Goal: Information Seeking & Learning: Learn about a topic

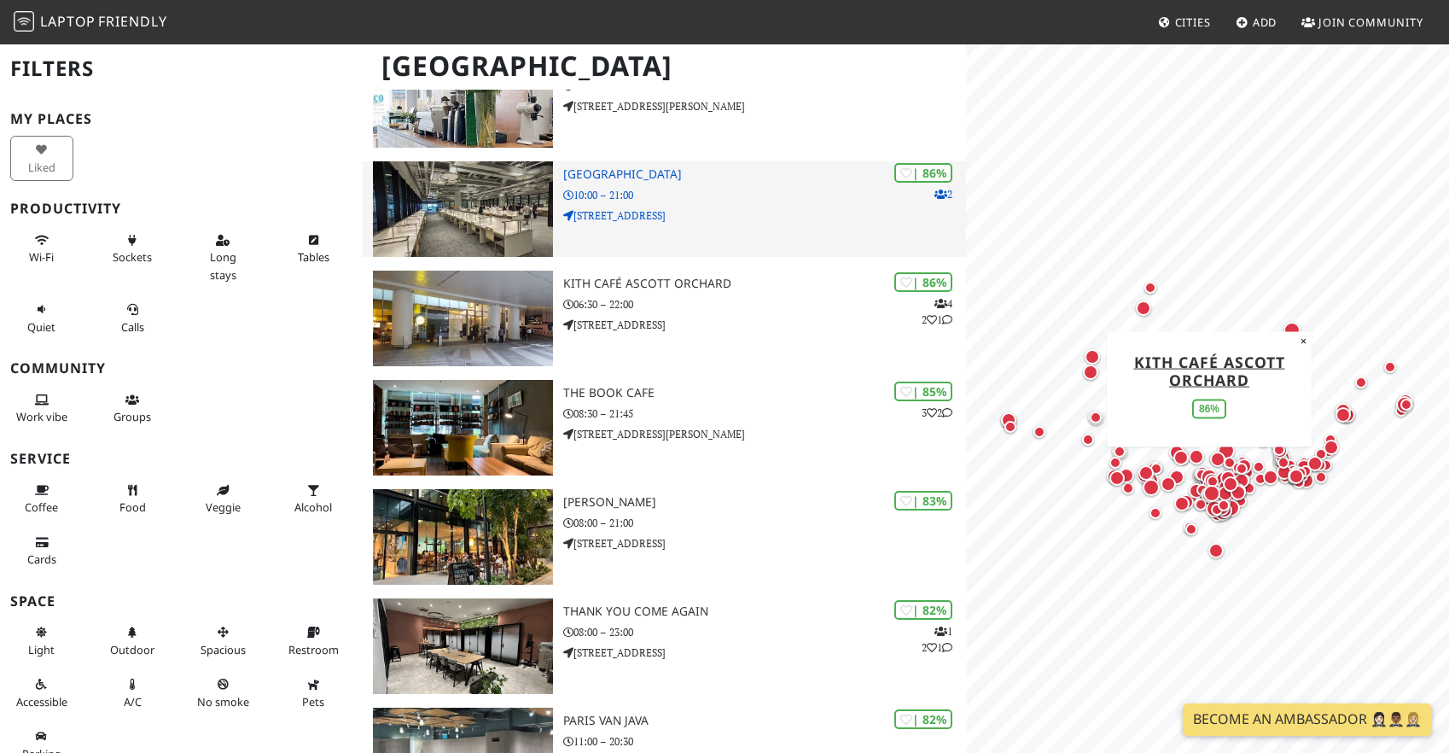
scroll to position [506, 0]
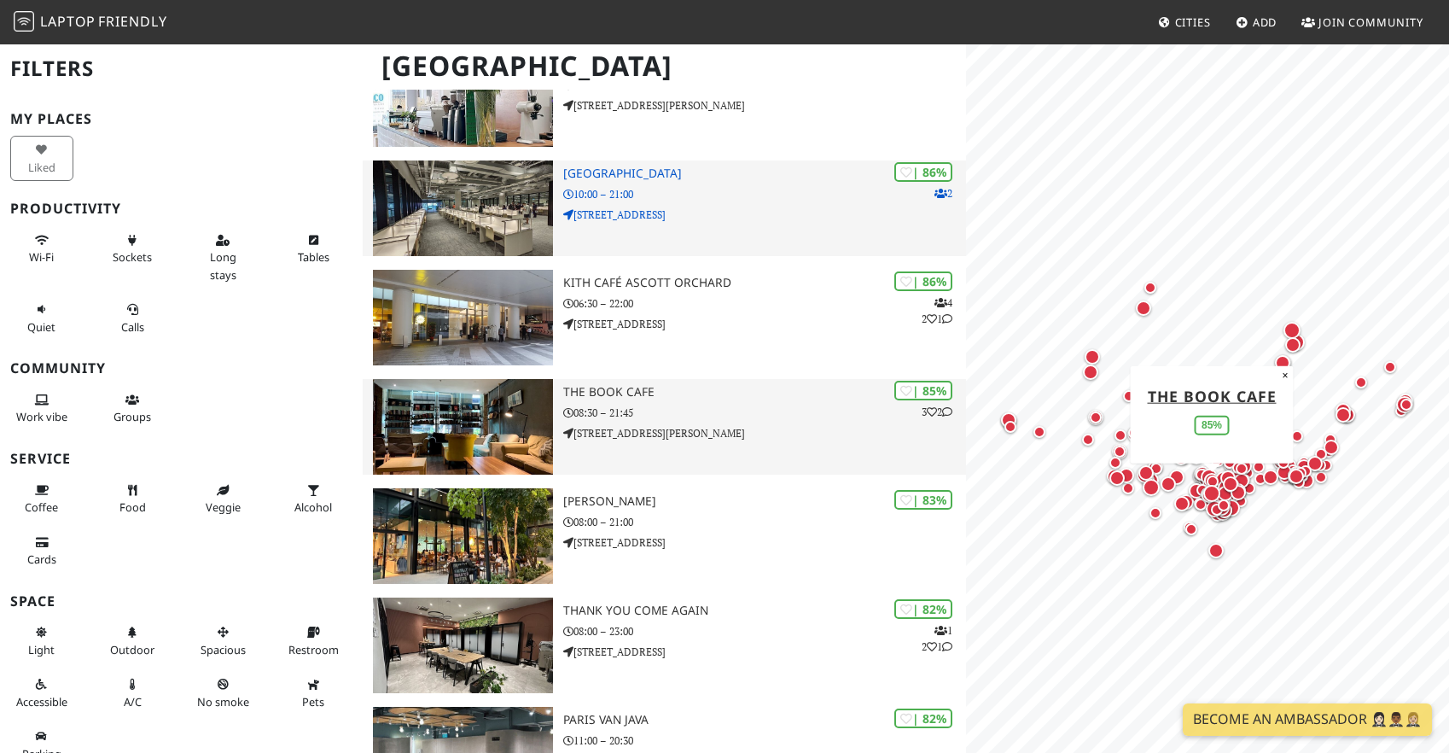
click at [665, 439] on p "[STREET_ADDRESS][PERSON_NAME]" at bounding box center [764, 433] width 403 height 16
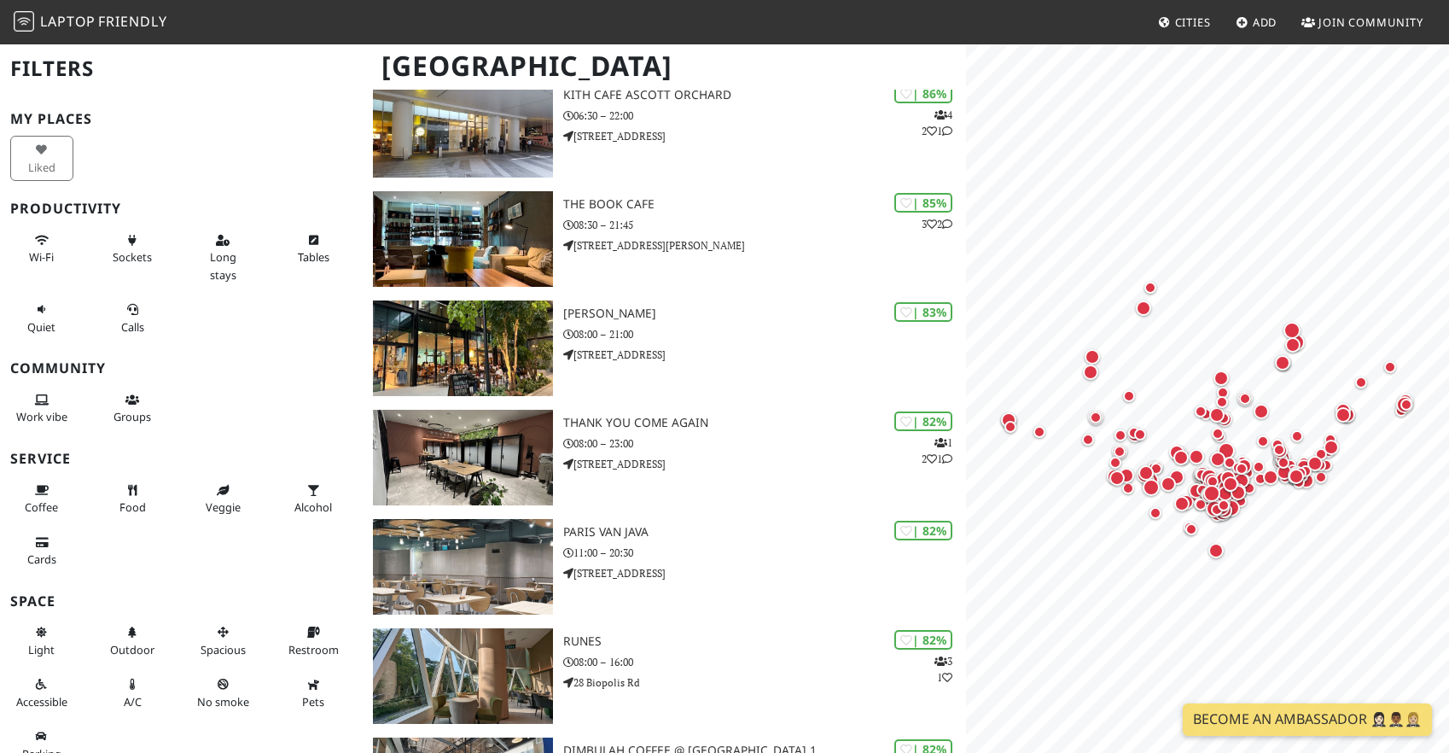
scroll to position [704, 0]
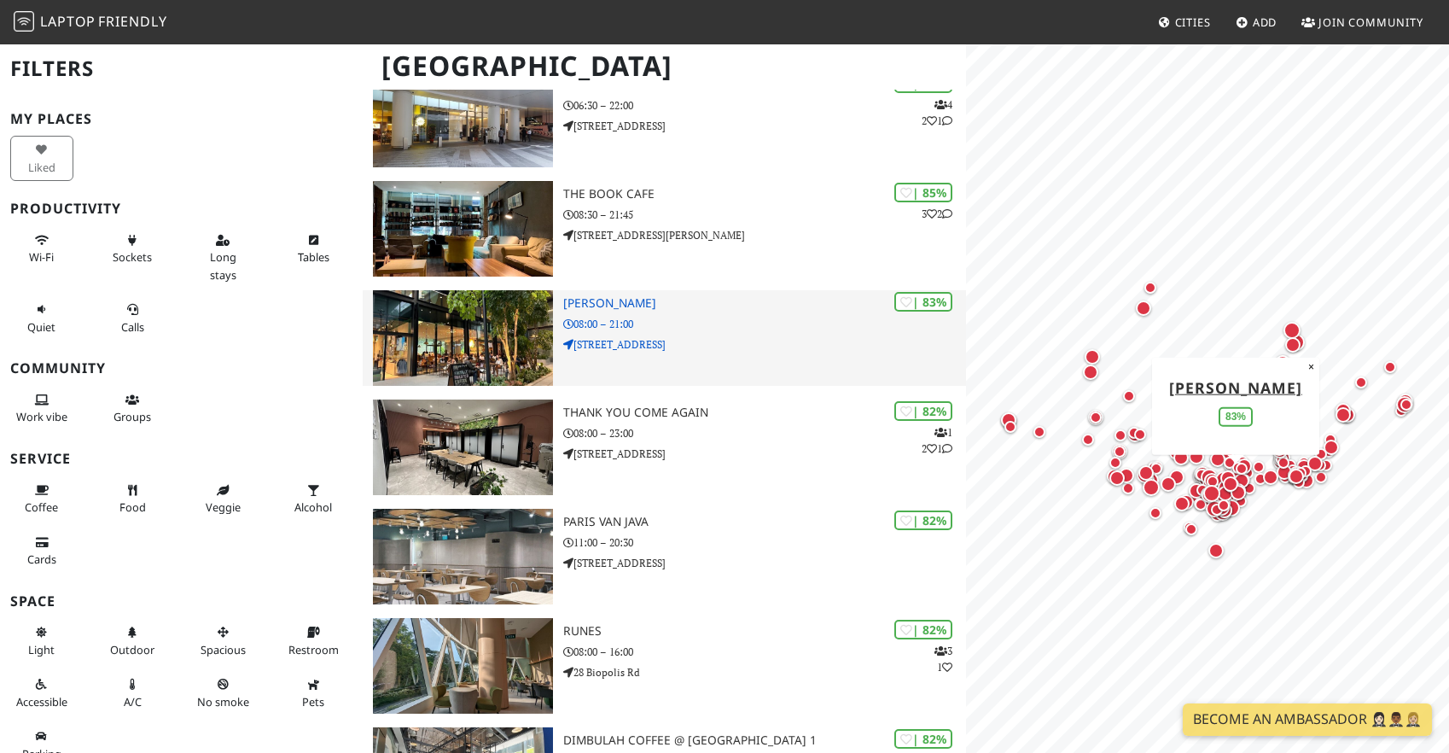
click at [682, 317] on p "08:00 – 21:00" at bounding box center [764, 324] width 403 height 16
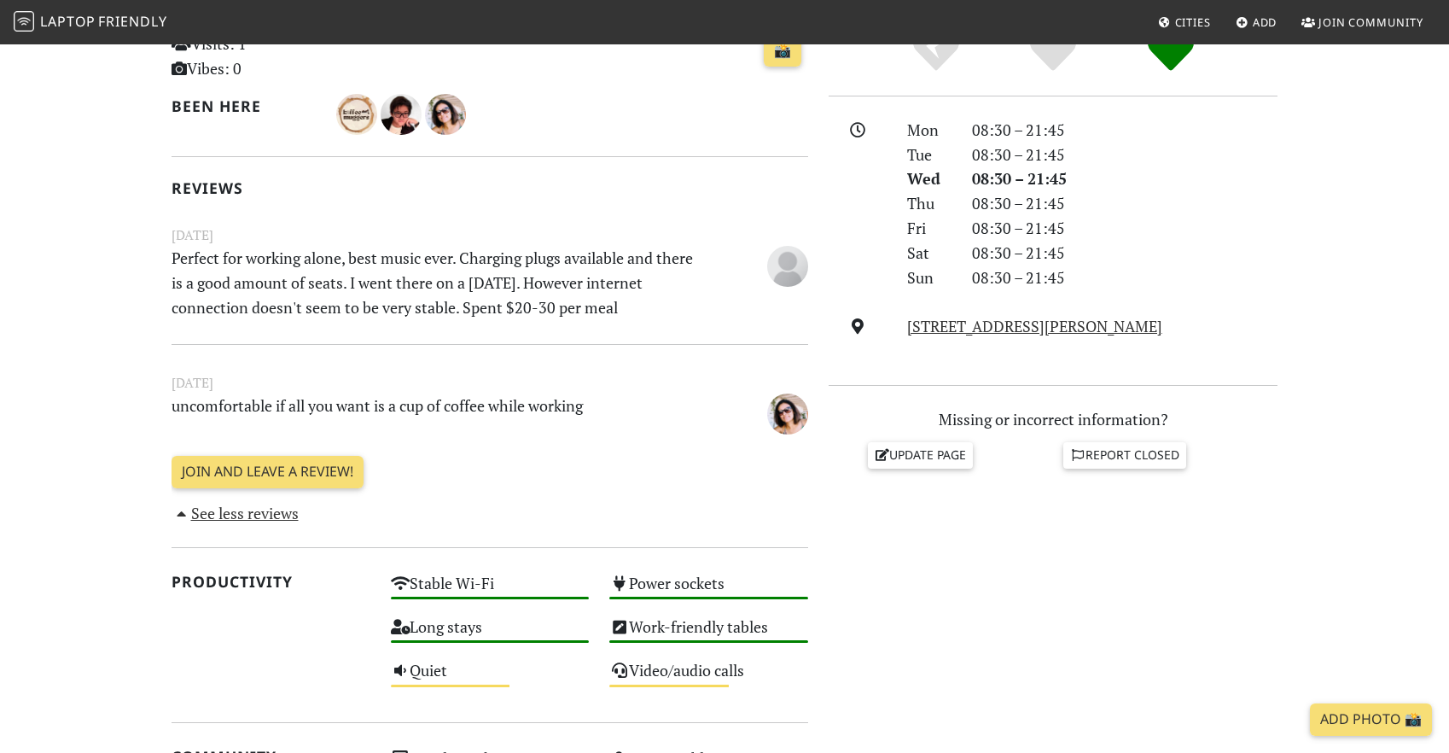
scroll to position [424, 0]
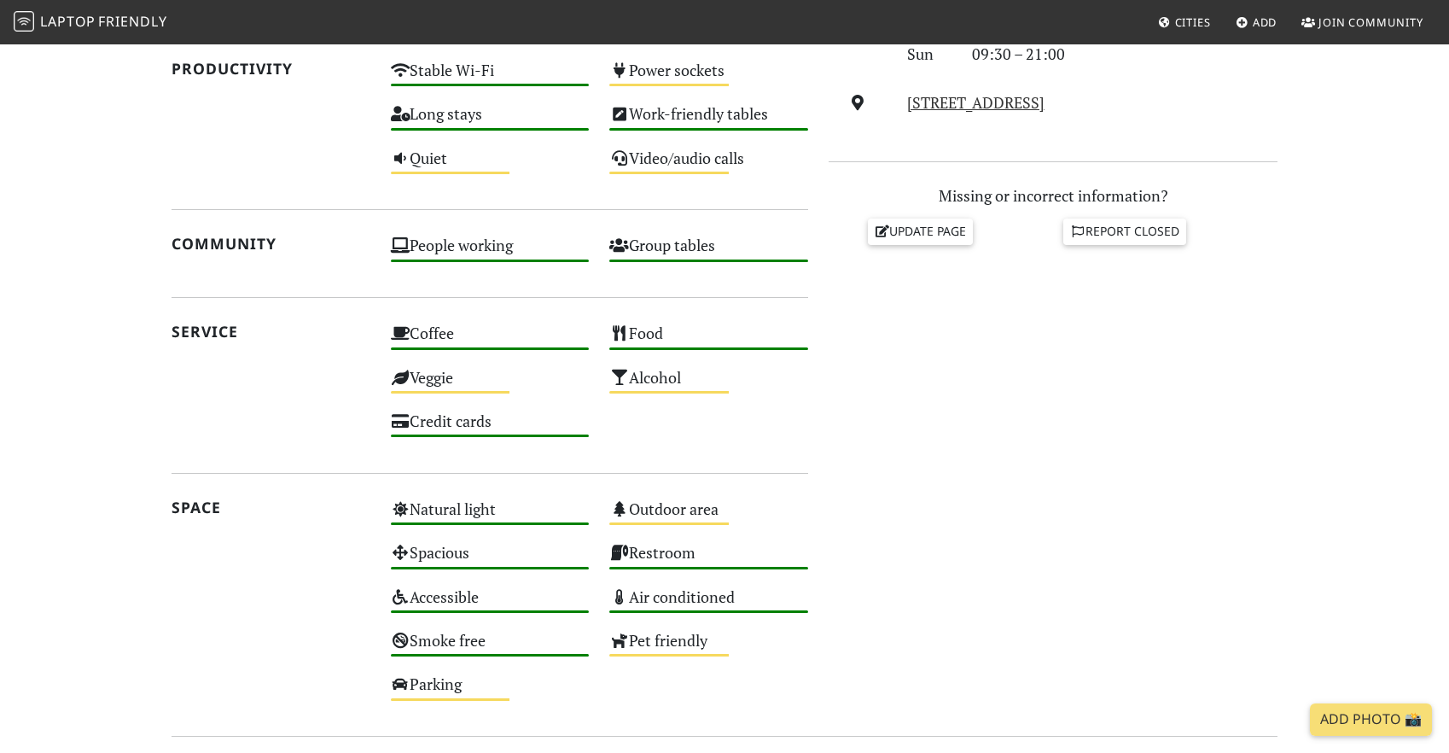
scroll to position [648, 0]
